Goal: Transaction & Acquisition: Purchase product/service

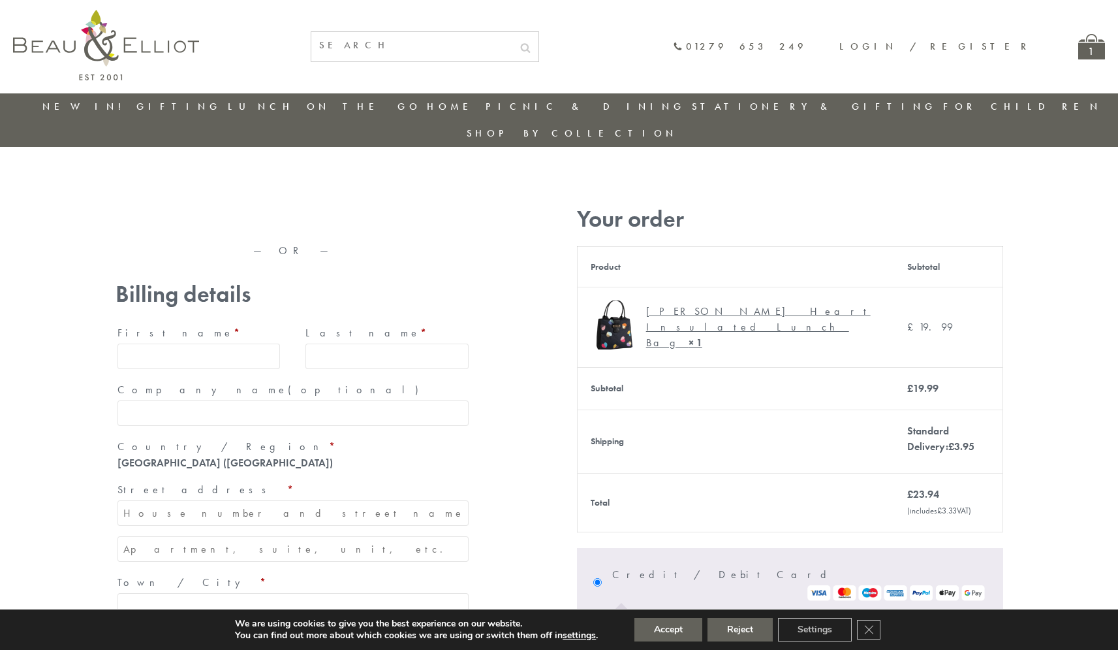
type input "maria33@yahoo.com"
type input "Maria"
type input "Williams"
type input "23, Scottsdale, Happytown"
type input "London"
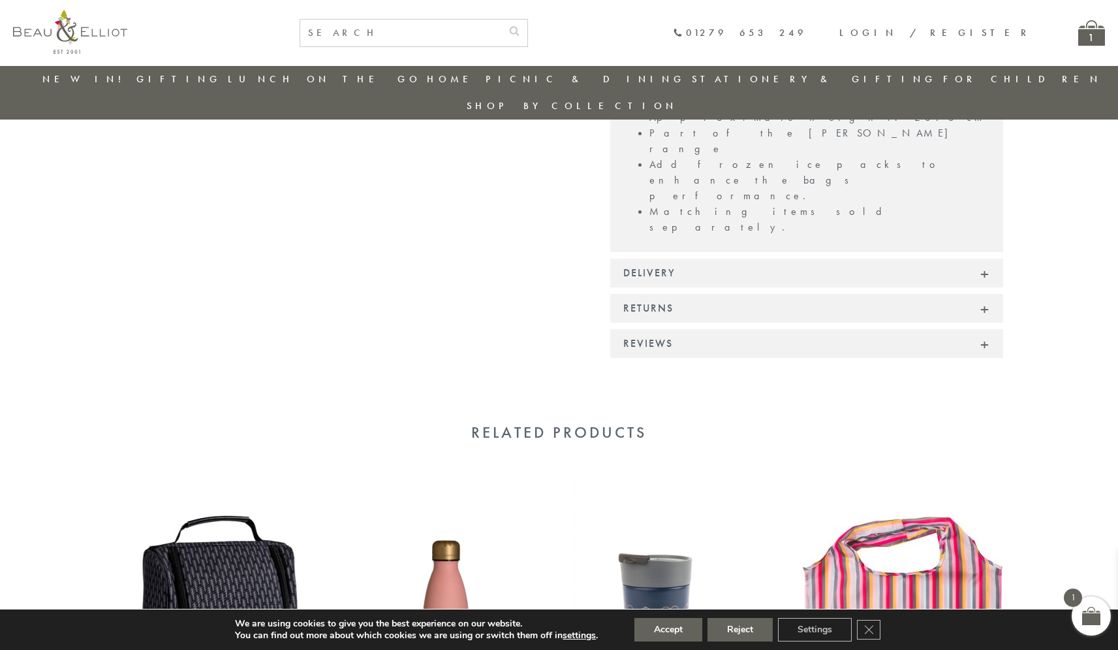
scroll to position [1017, 0]
